Goal: Information Seeking & Learning: Learn about a topic

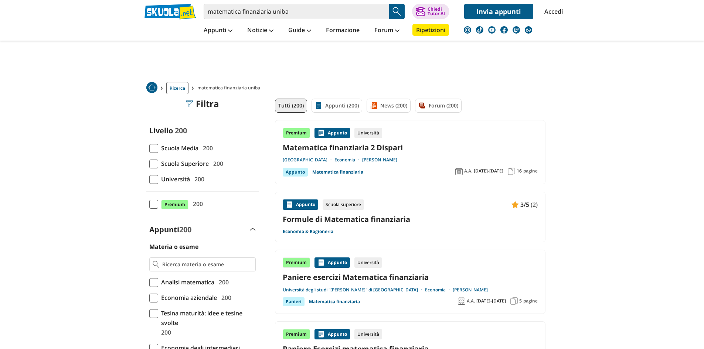
drag, startPoint x: 0, startPoint y: 0, endPoint x: 121, endPoint y: 251, distance: 278.9
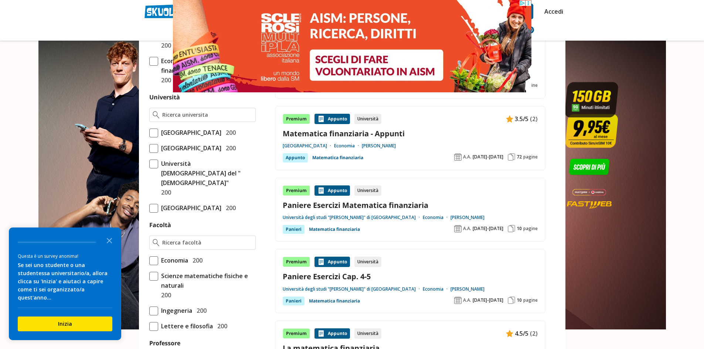
scroll to position [296, 0]
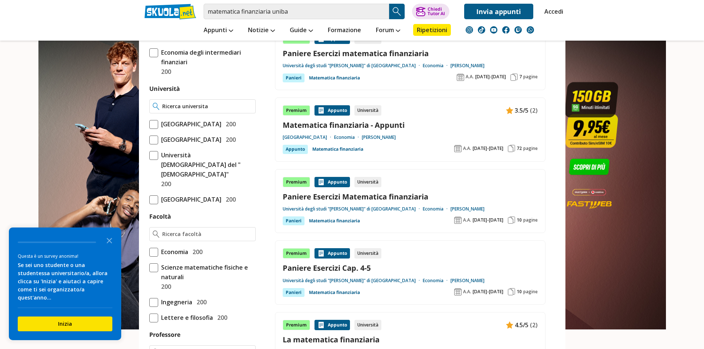
click at [214, 109] on input "Università" at bounding box center [207, 106] width 90 height 7
type input "a"
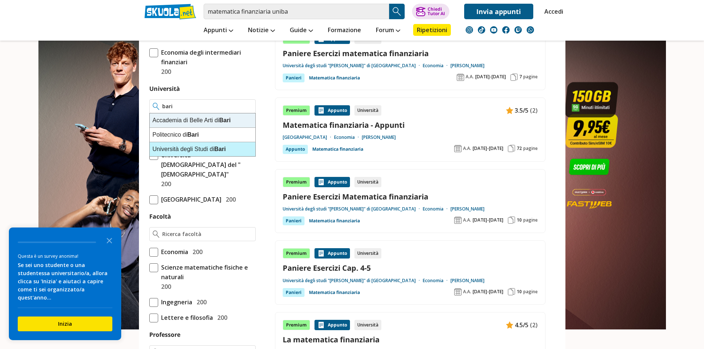
click at [225, 149] on strong "Bari" at bounding box center [219, 149] width 11 height 6
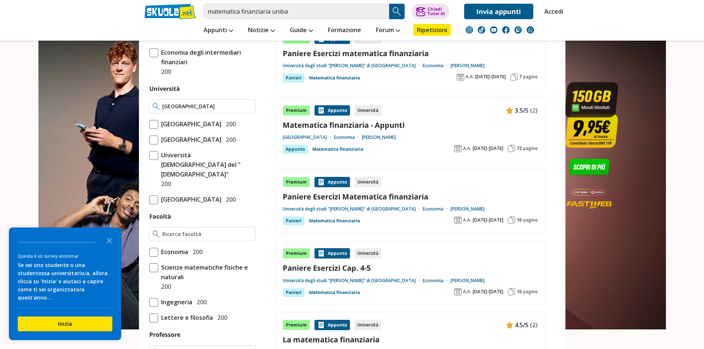
type input "[GEOGRAPHIC_DATA]"
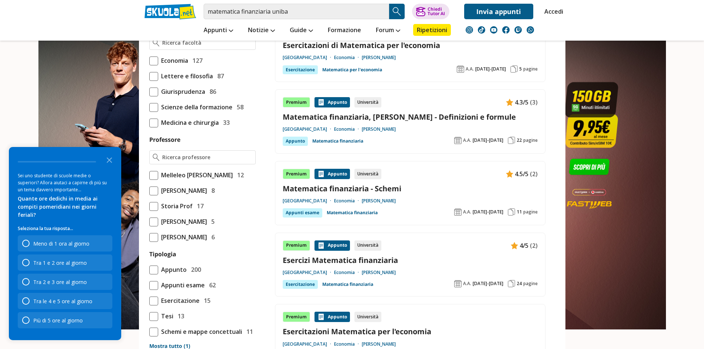
scroll to position [407, 0]
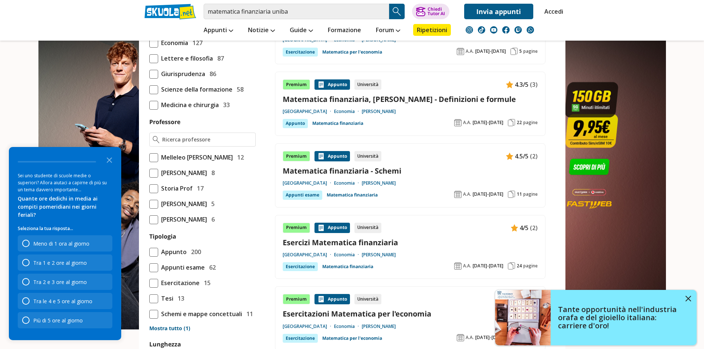
click at [374, 171] on link "Matematica finanziaria - Schemi" at bounding box center [410, 171] width 255 height 10
